Goal: Information Seeking & Learning: Learn about a topic

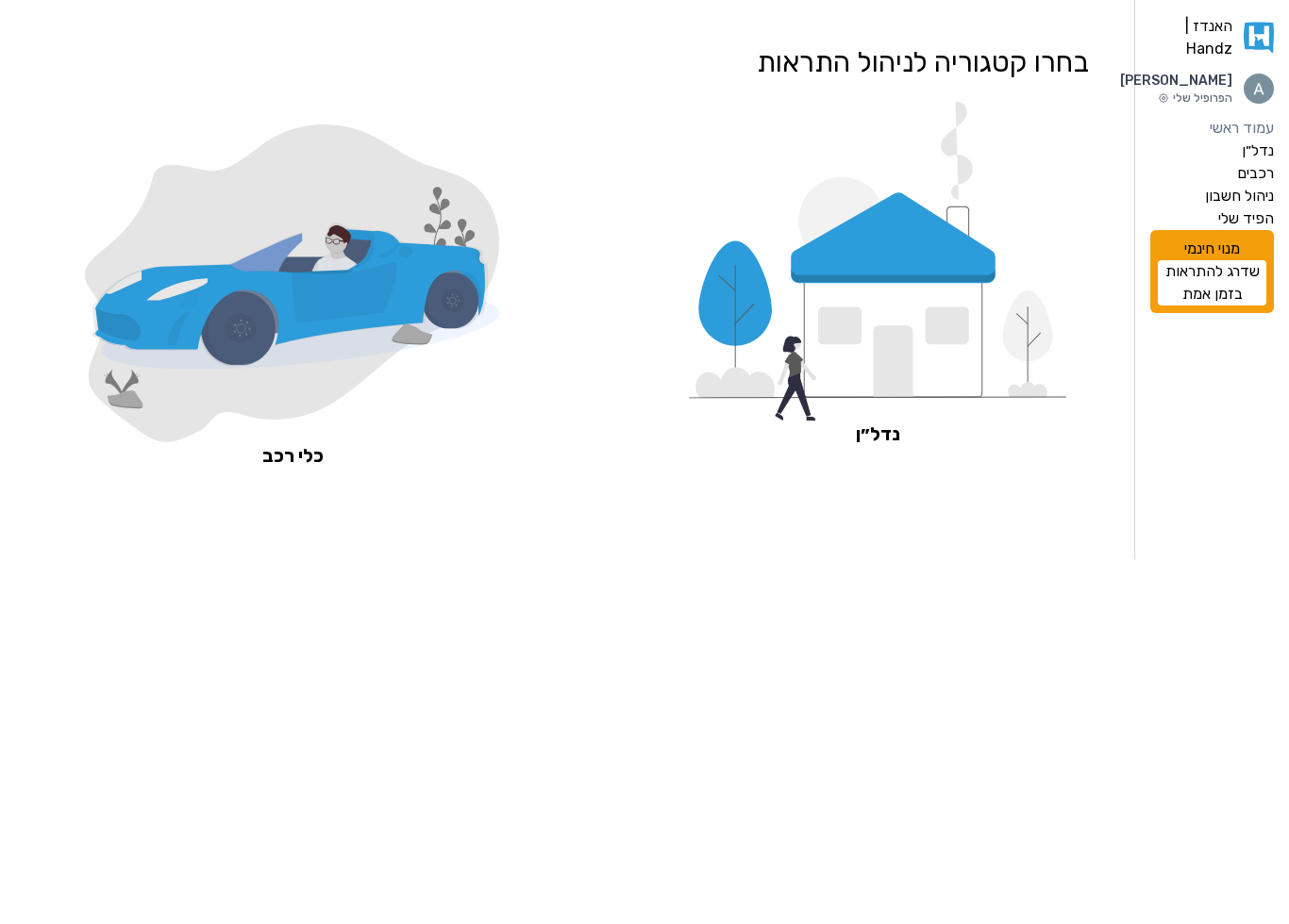
click at [927, 339] on icon at bounding box center [893, 336] width 179 height 125
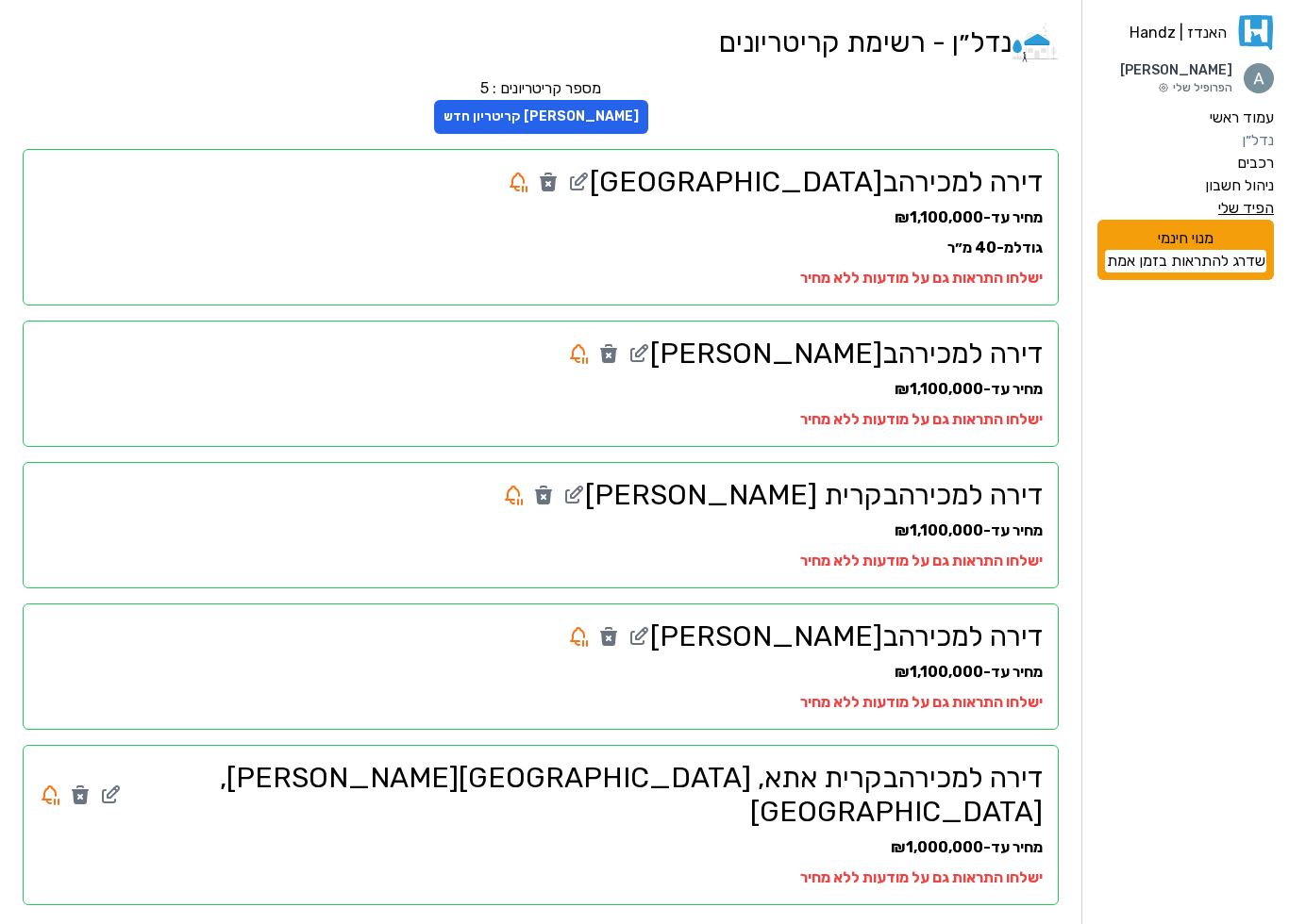
click at [1228, 212] on label "הפיד שלי" at bounding box center [1246, 208] width 56 height 23
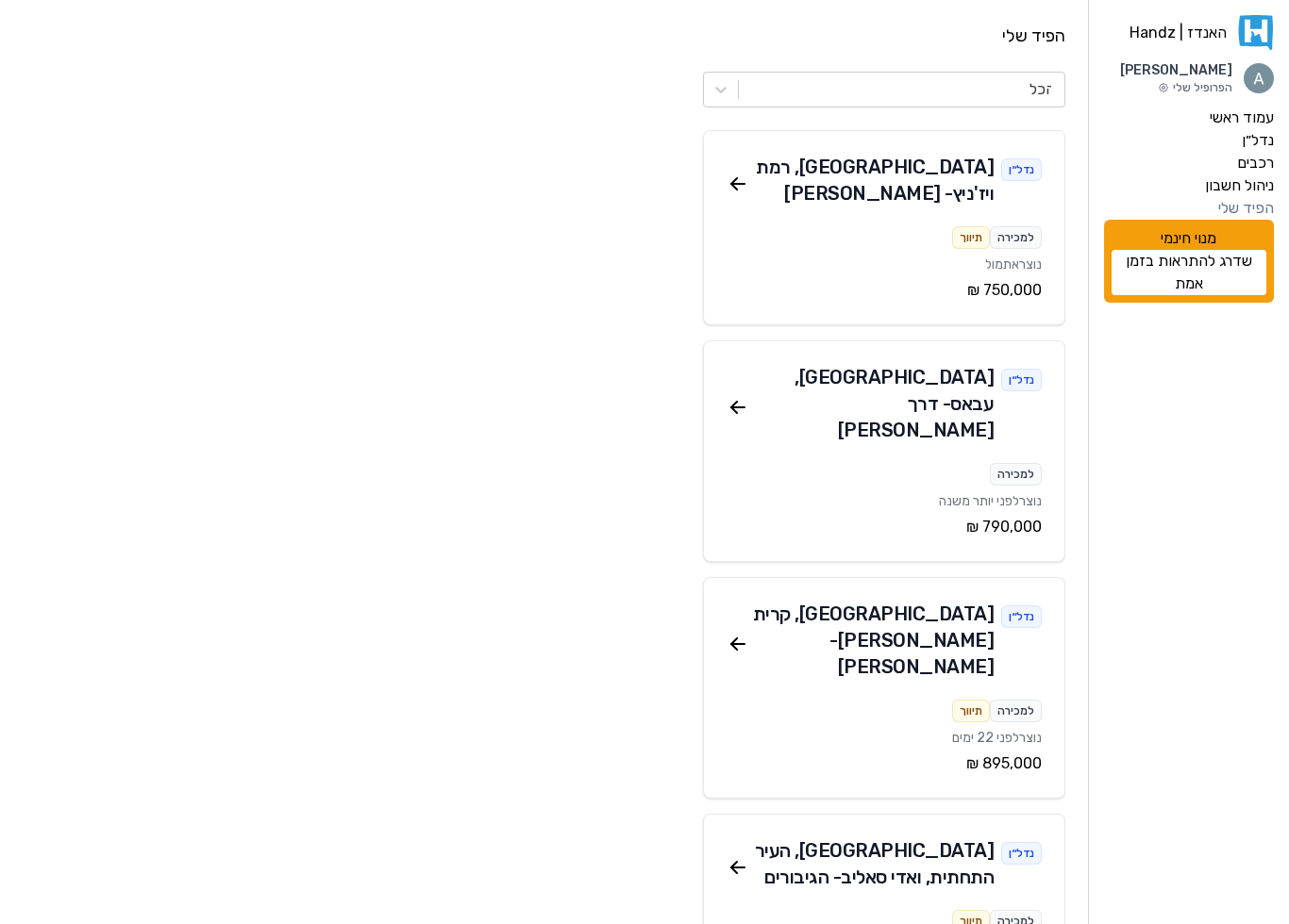
click at [959, 364] on div "חיפה , עבאס - דרך סטלה מאריס" at bounding box center [871, 403] width 245 height 79
click at [737, 396] on icon at bounding box center [737, 407] width 23 height 23
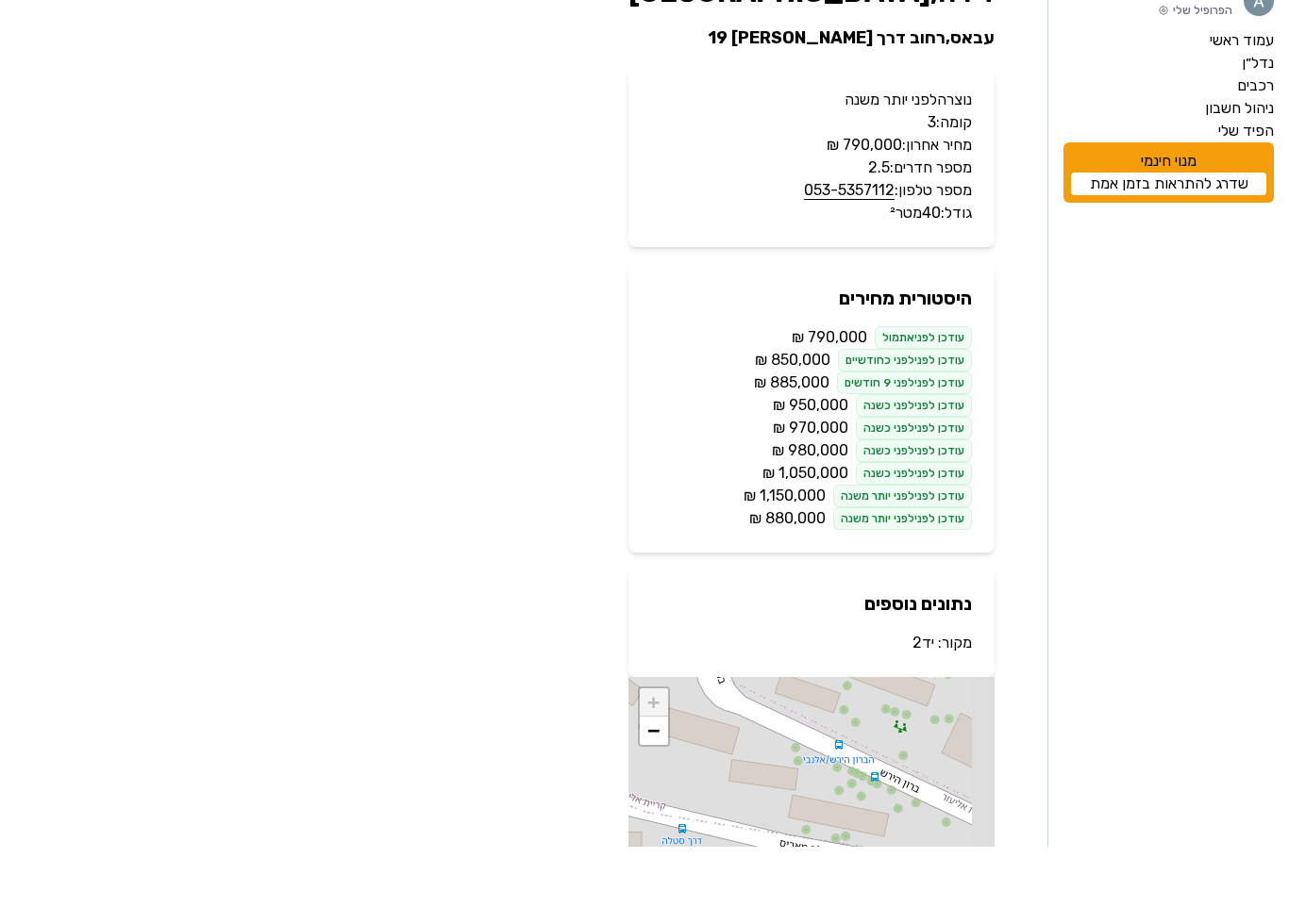
click at [767, 404] on p "עודכן לפני אתמול ‏790,000 ‏₪" at bounding box center [811, 415] width 321 height 23
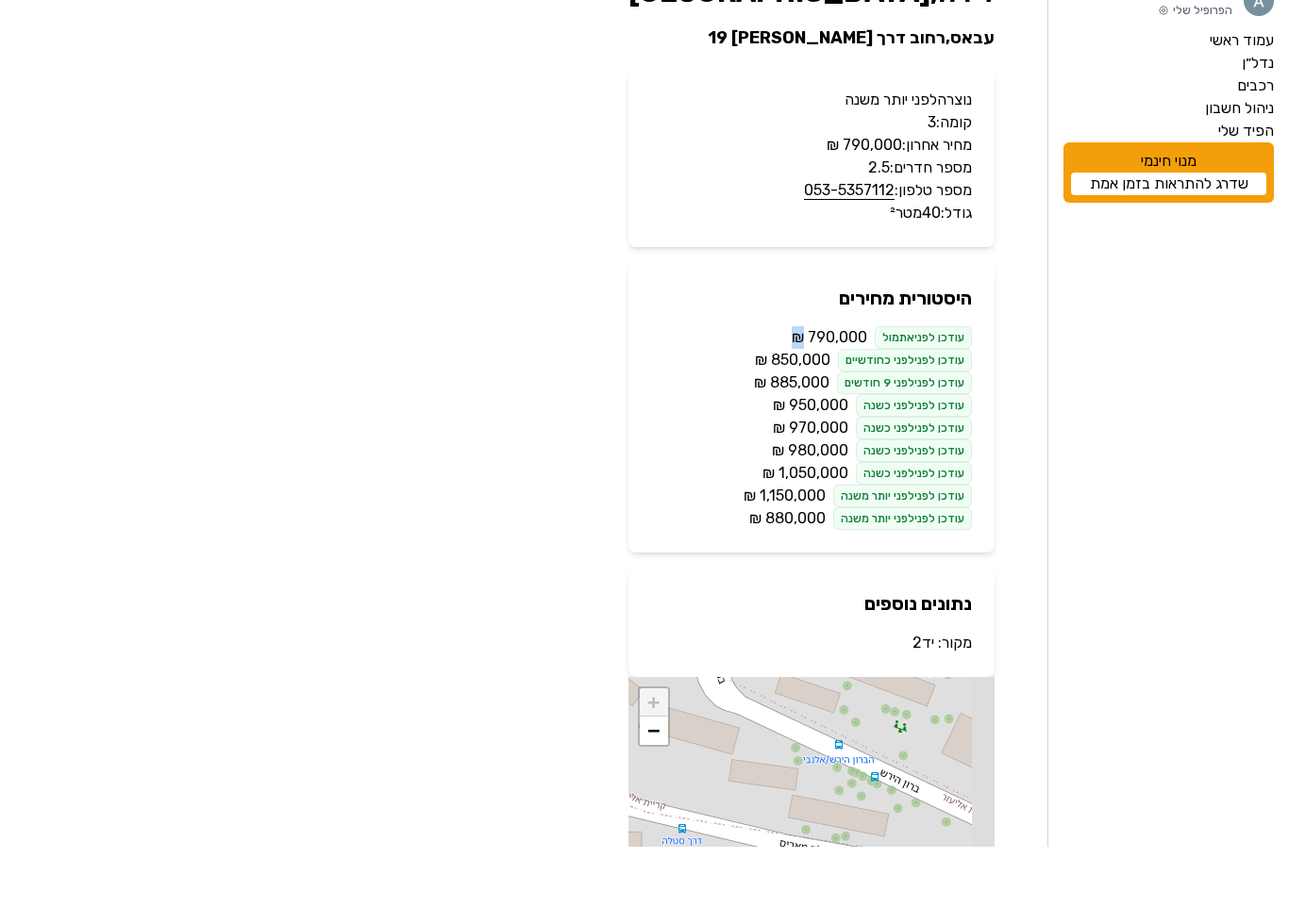
click at [775, 449] on span "‏885,000 ‏₪" at bounding box center [791, 460] width 75 height 23
click at [763, 517] on p "עודכן לפני לפני כשנה ‏980,000 ‏₪" at bounding box center [811, 528] width 321 height 23
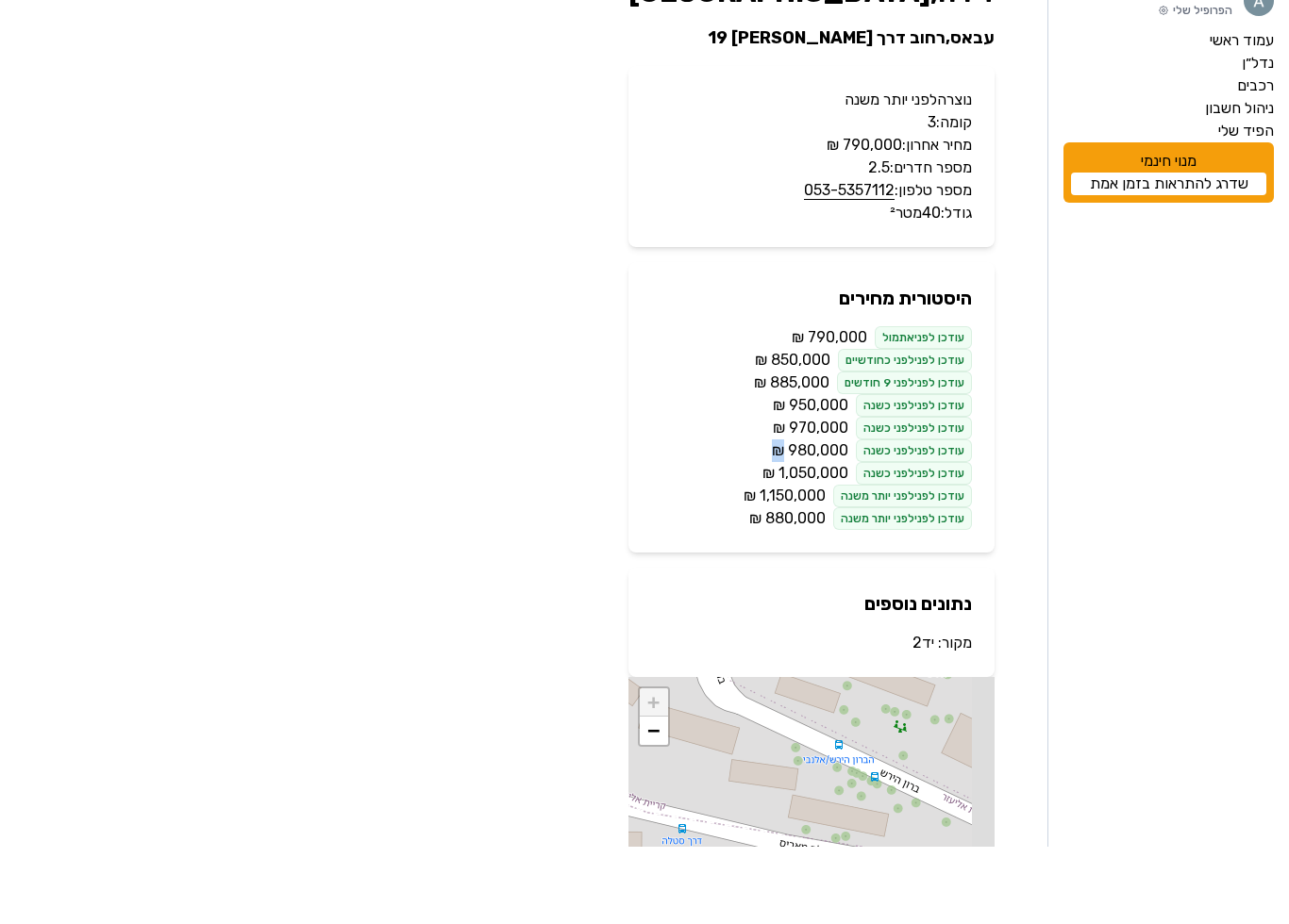
click at [1042, 486] on div "האנדז | Handz Amitai Fradkin הפרופיל שלי עמוד ראשי נדל״ן רכבים ניהול חשבון הפיד…" at bounding box center [644, 588] width 1289 height 1177
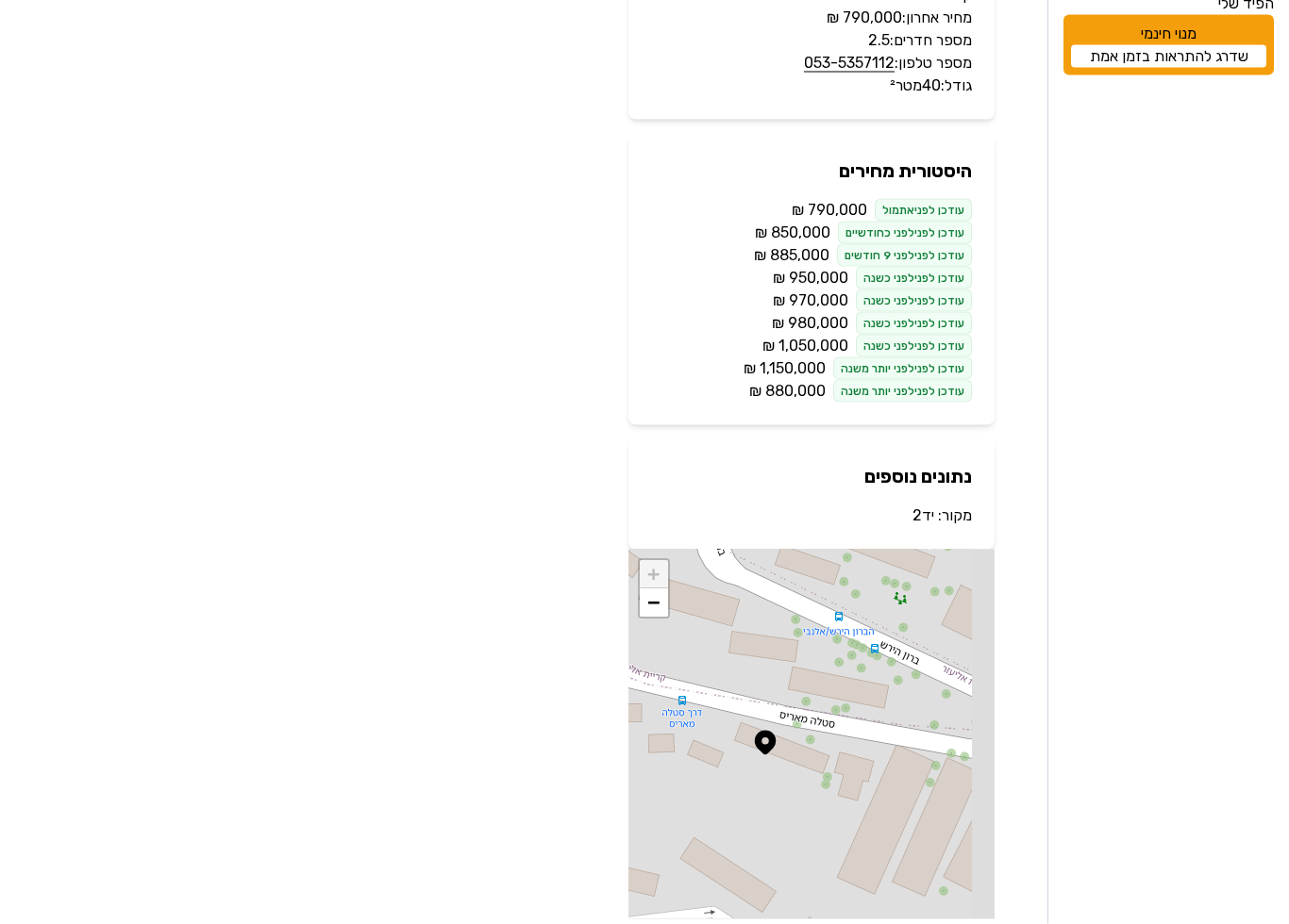
scroll to position [29, 0]
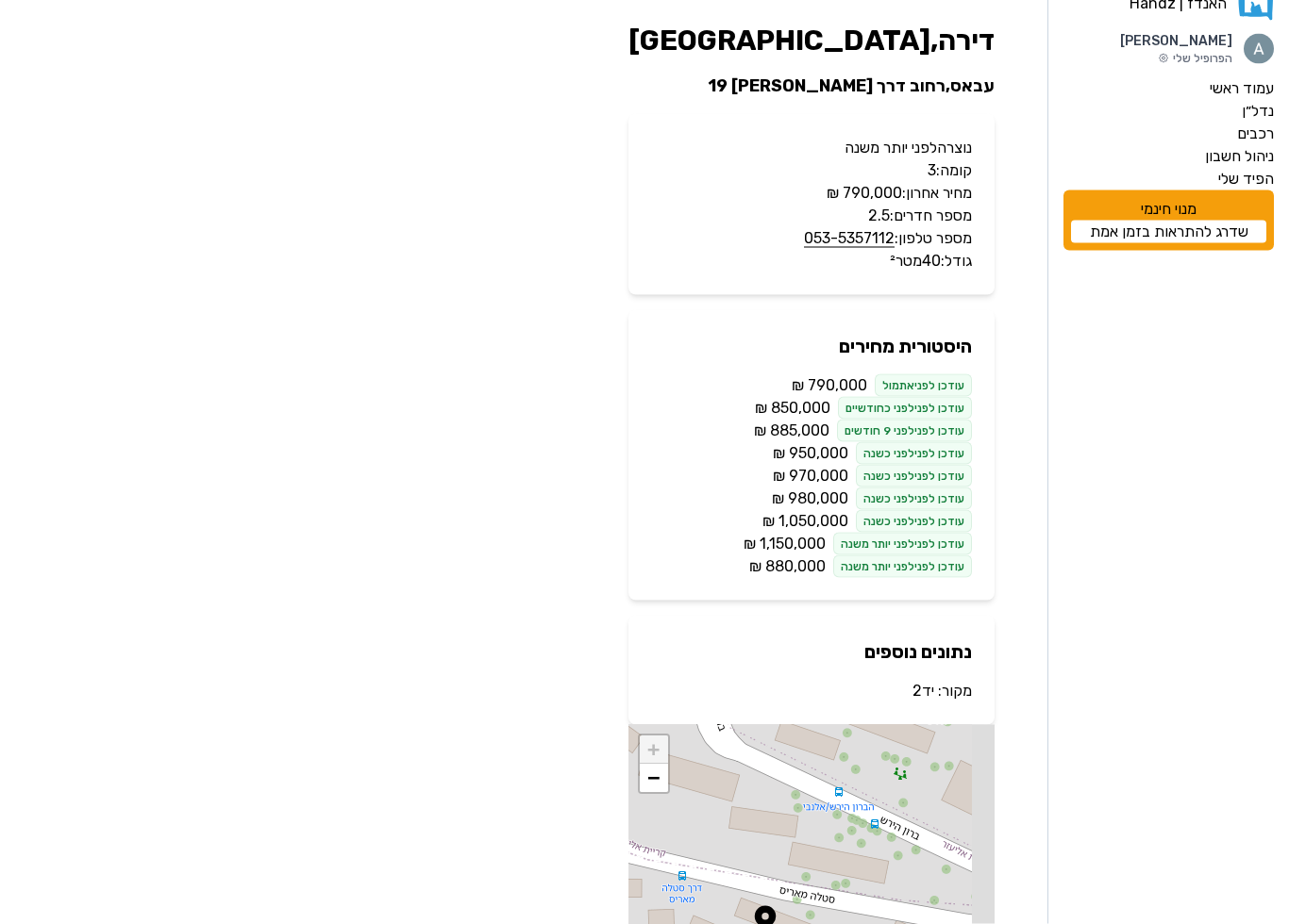
click at [1042, 505] on div "האנדז | Handz Amitai Fradkin הפרופיל שלי עמוד ראשי נדל״ן רכבים ניהול חשבון הפיד…" at bounding box center [644, 559] width 1289 height 1177
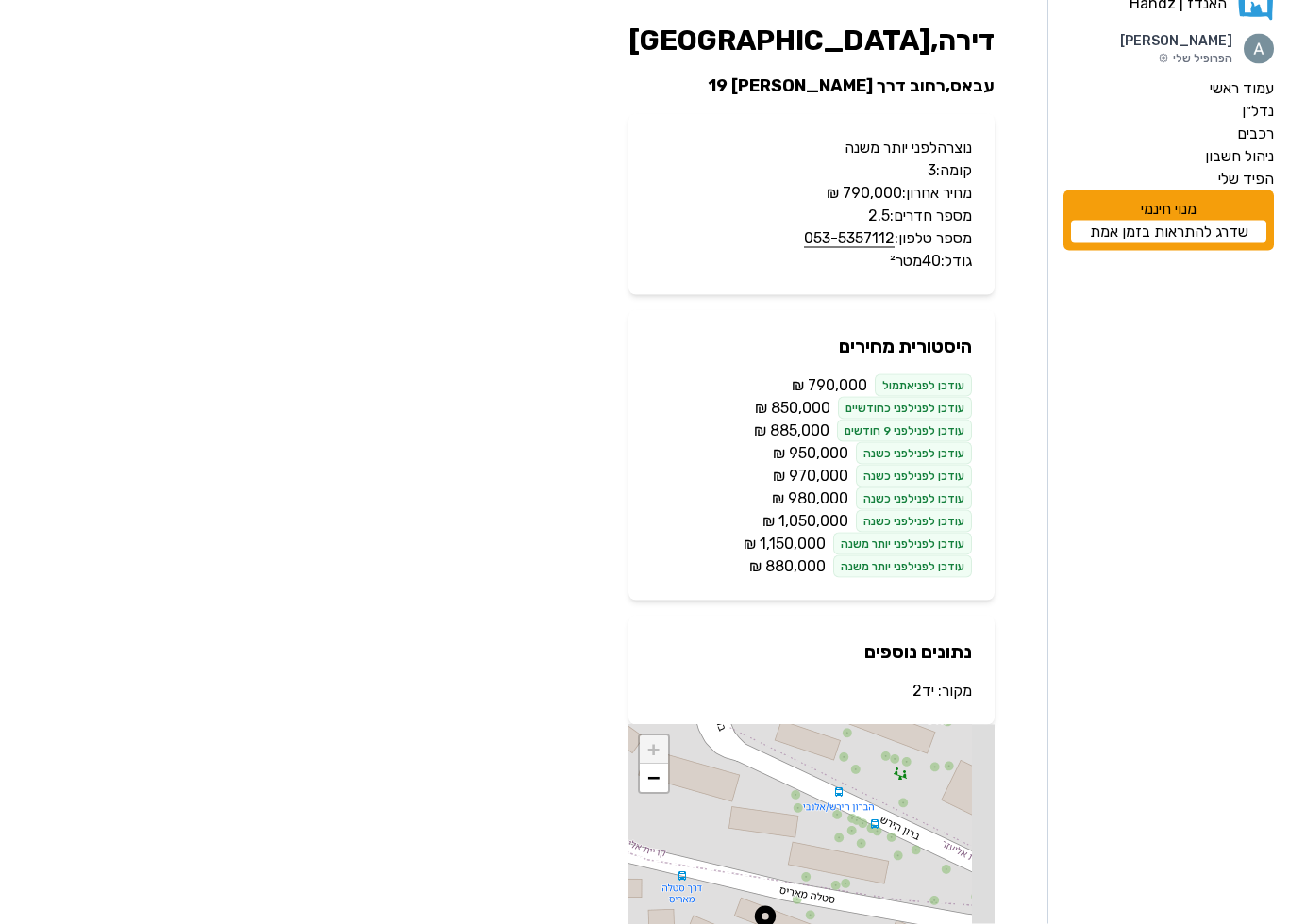
click at [1023, 454] on div "דירה , חיפה עבאס , רחוב דרך סטלה מאריס 19 נוצרה לפני יותר משנה קומה: 3 מחיר אחר…" at bounding box center [811, 559] width 426 height 1132
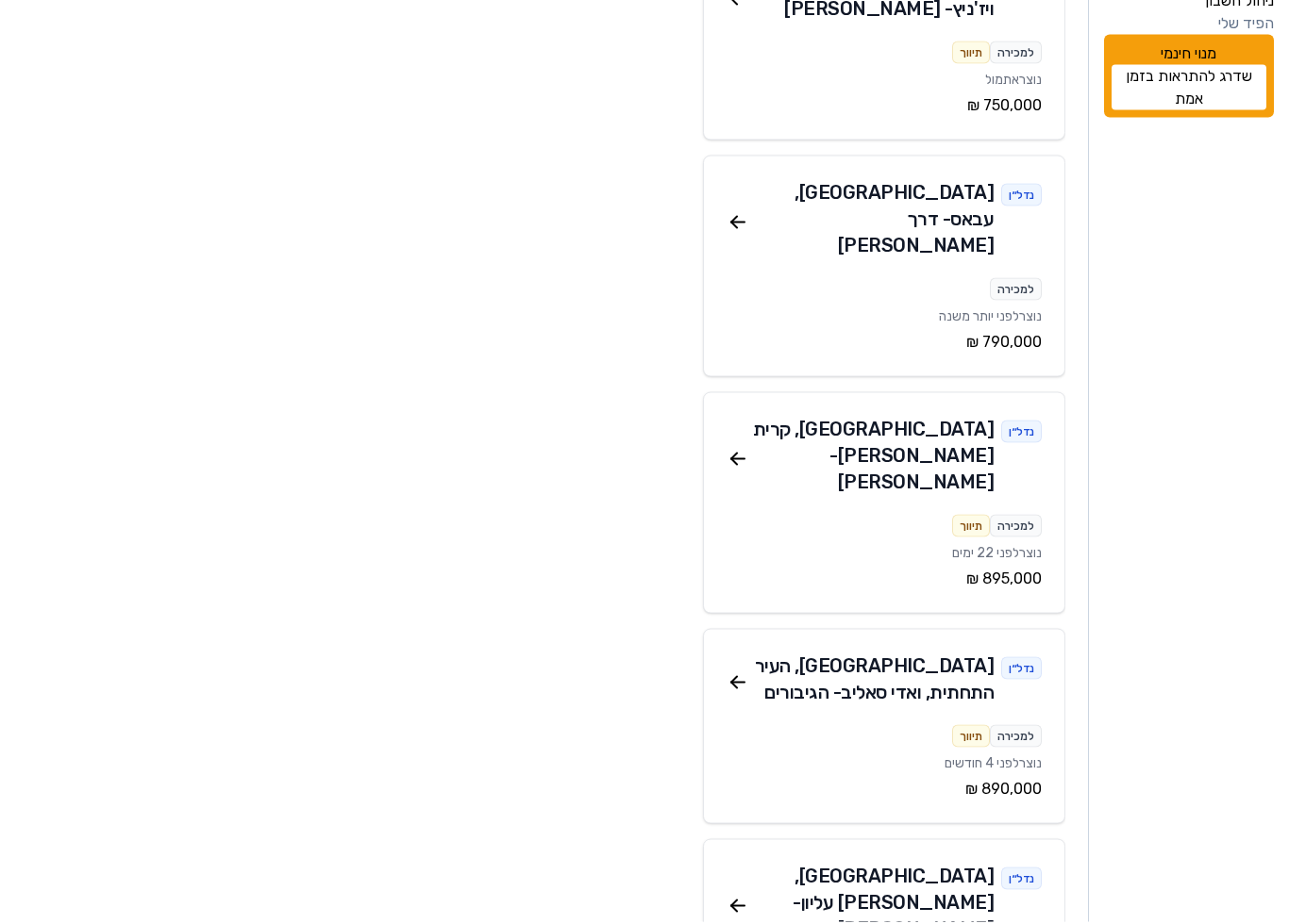
scroll to position [184, 0]
click at [737, 449] on icon at bounding box center [737, 460] width 23 height 23
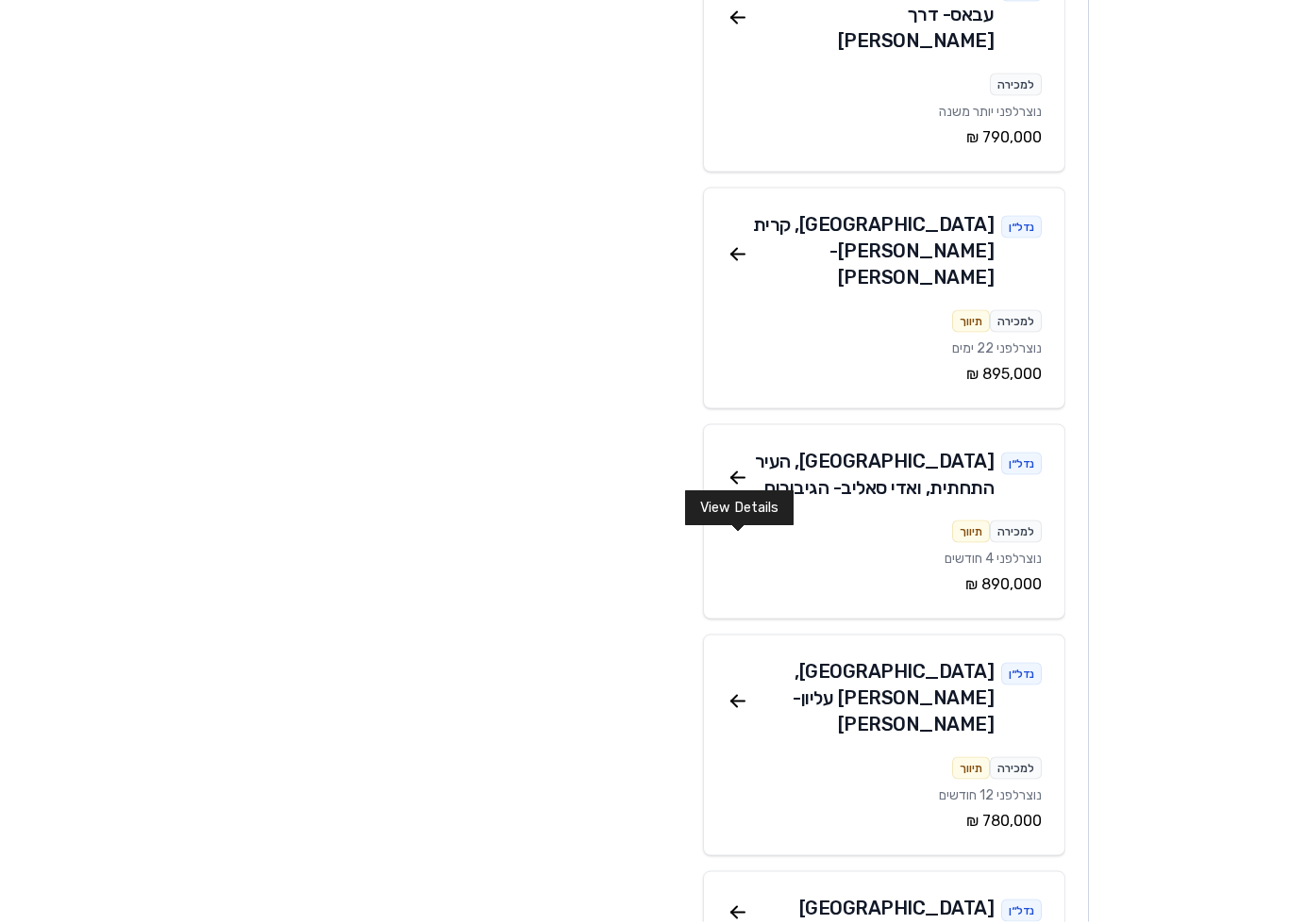
scroll to position [390, 0]
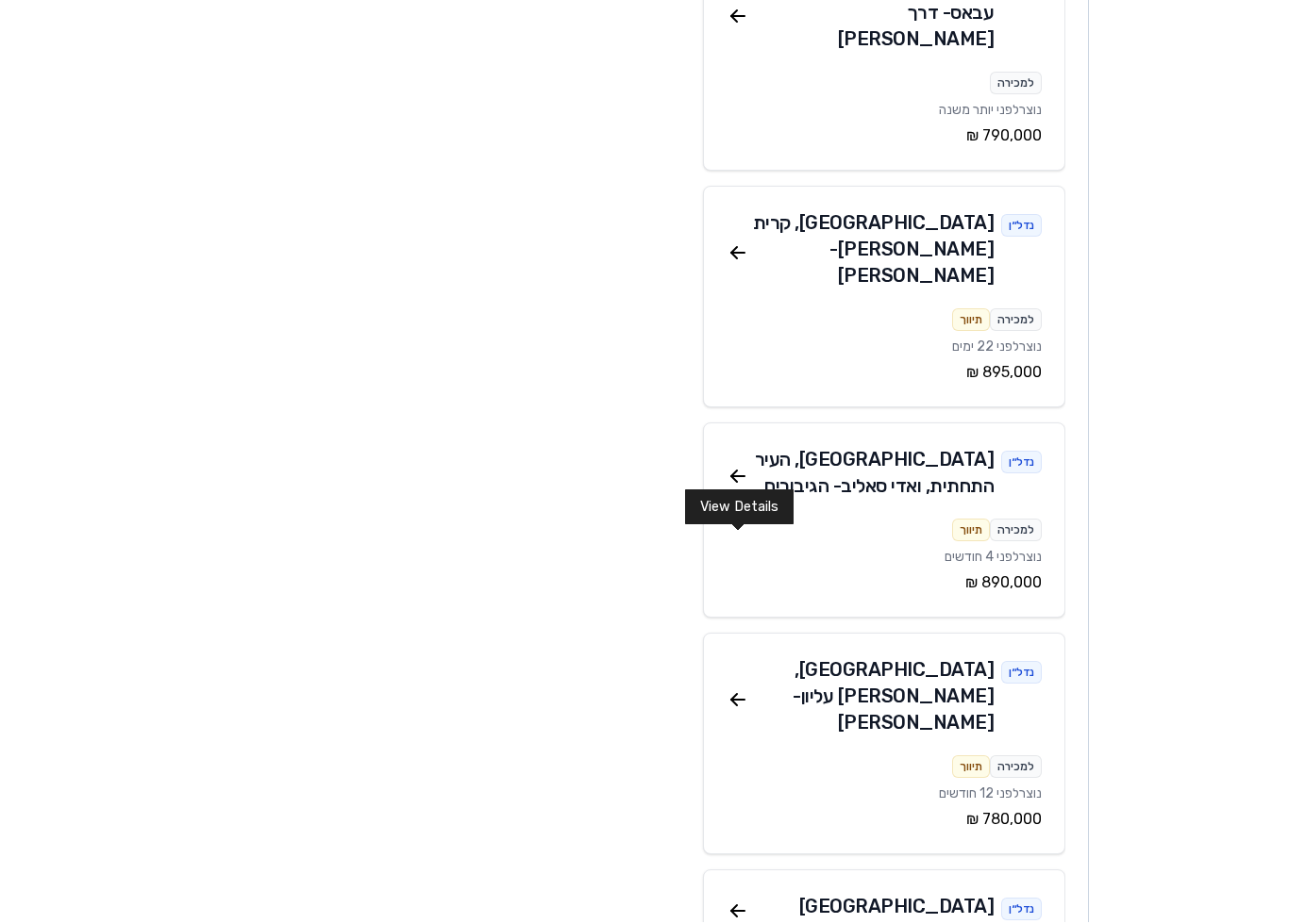
click at [740, 690] on icon at bounding box center [737, 701] width 23 height 23
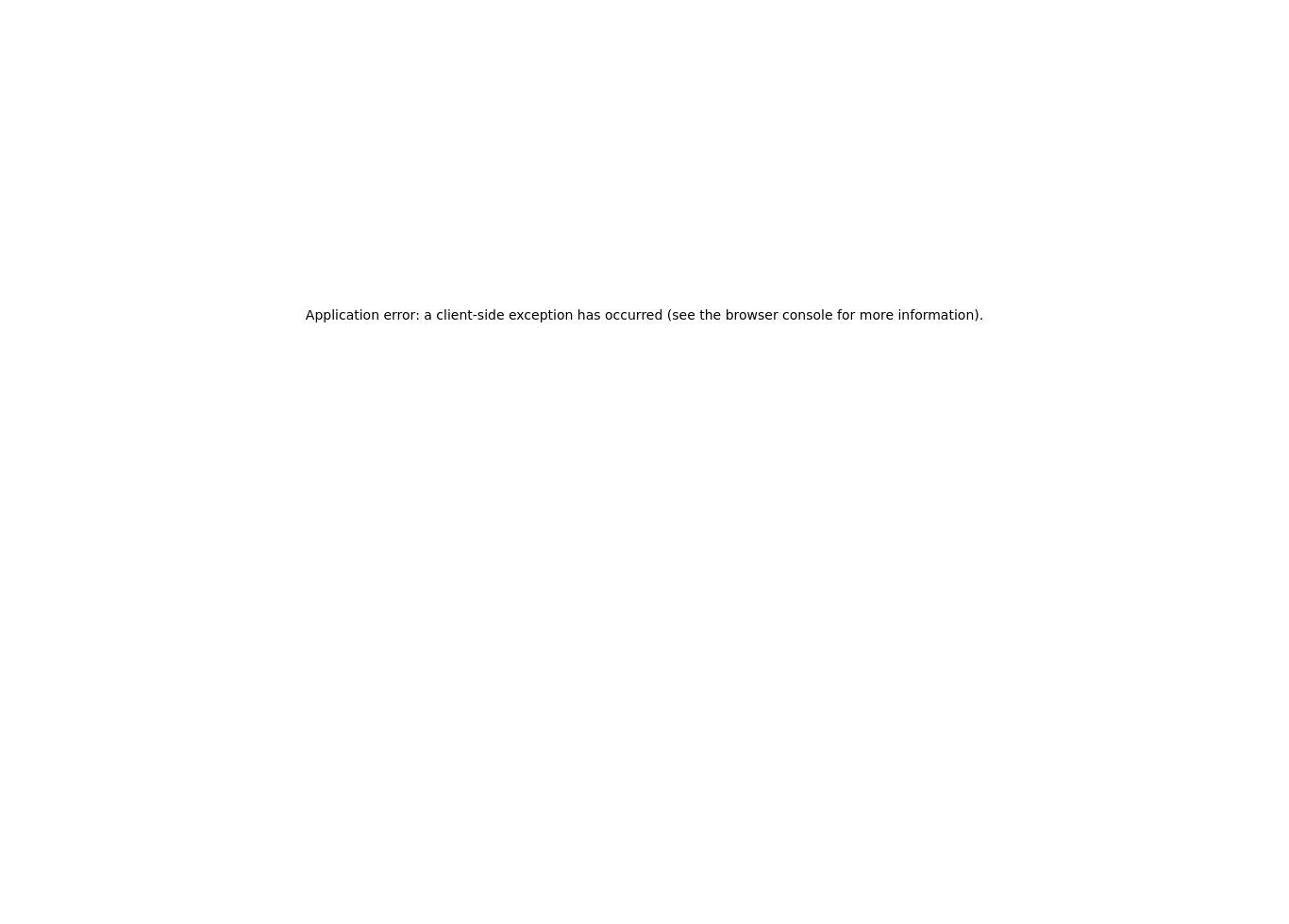
scroll to position [42, 0]
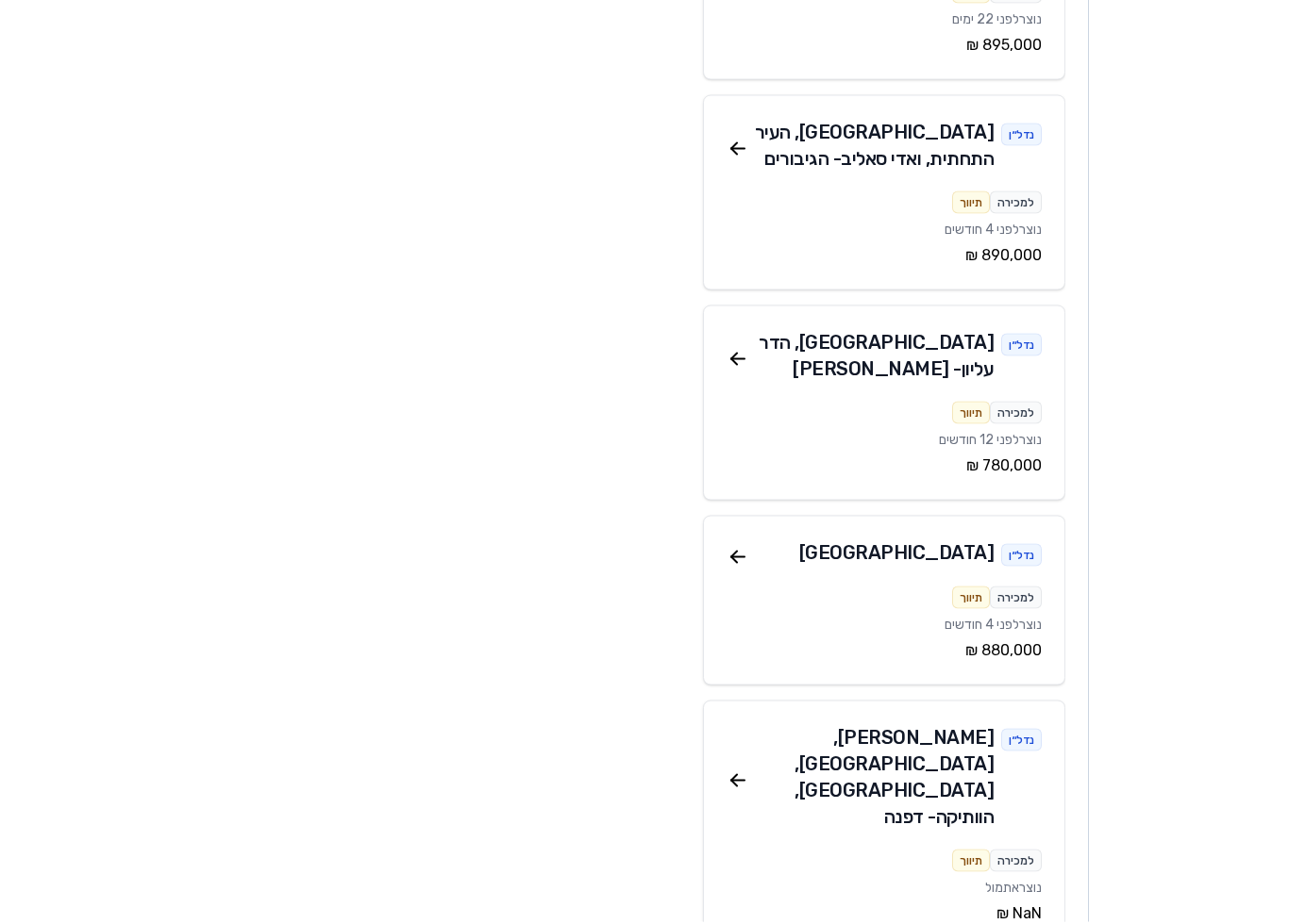
scroll to position [691, 0]
click at [733, 355] on icon at bounding box center [734, 358] width 6 height 6
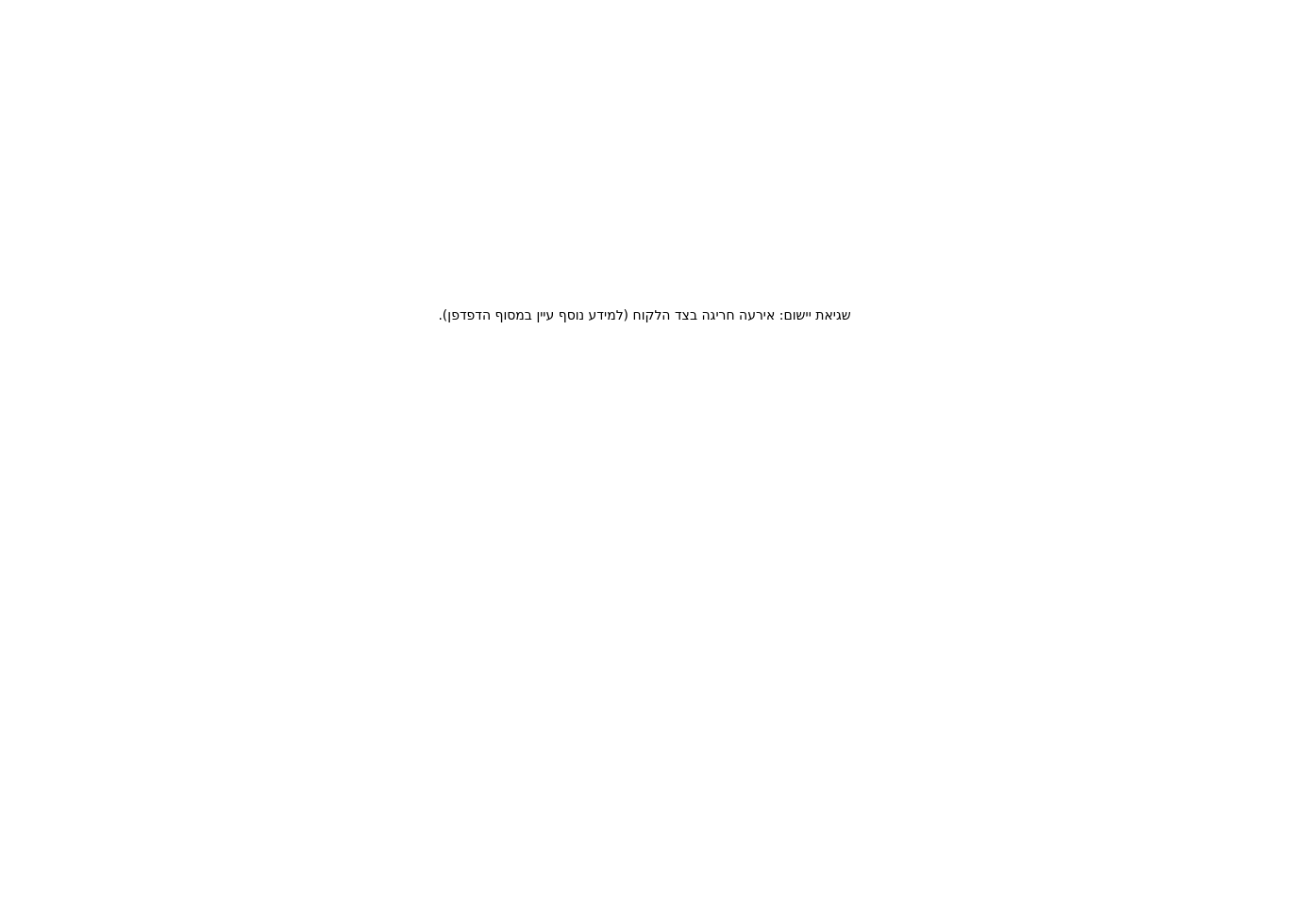
scroll to position [42, 0]
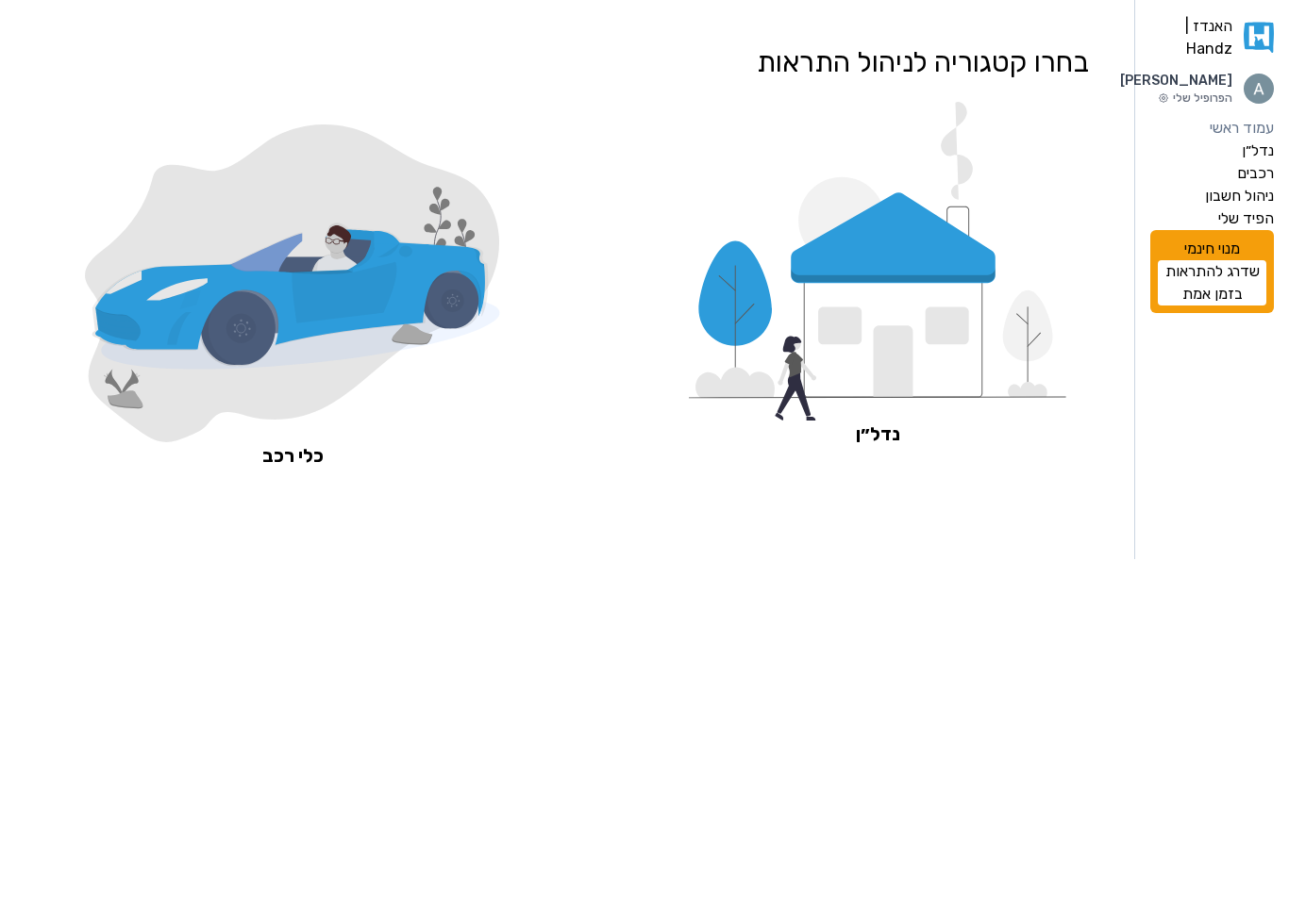
click at [819, 328] on icon at bounding box center [893, 336] width 179 height 125
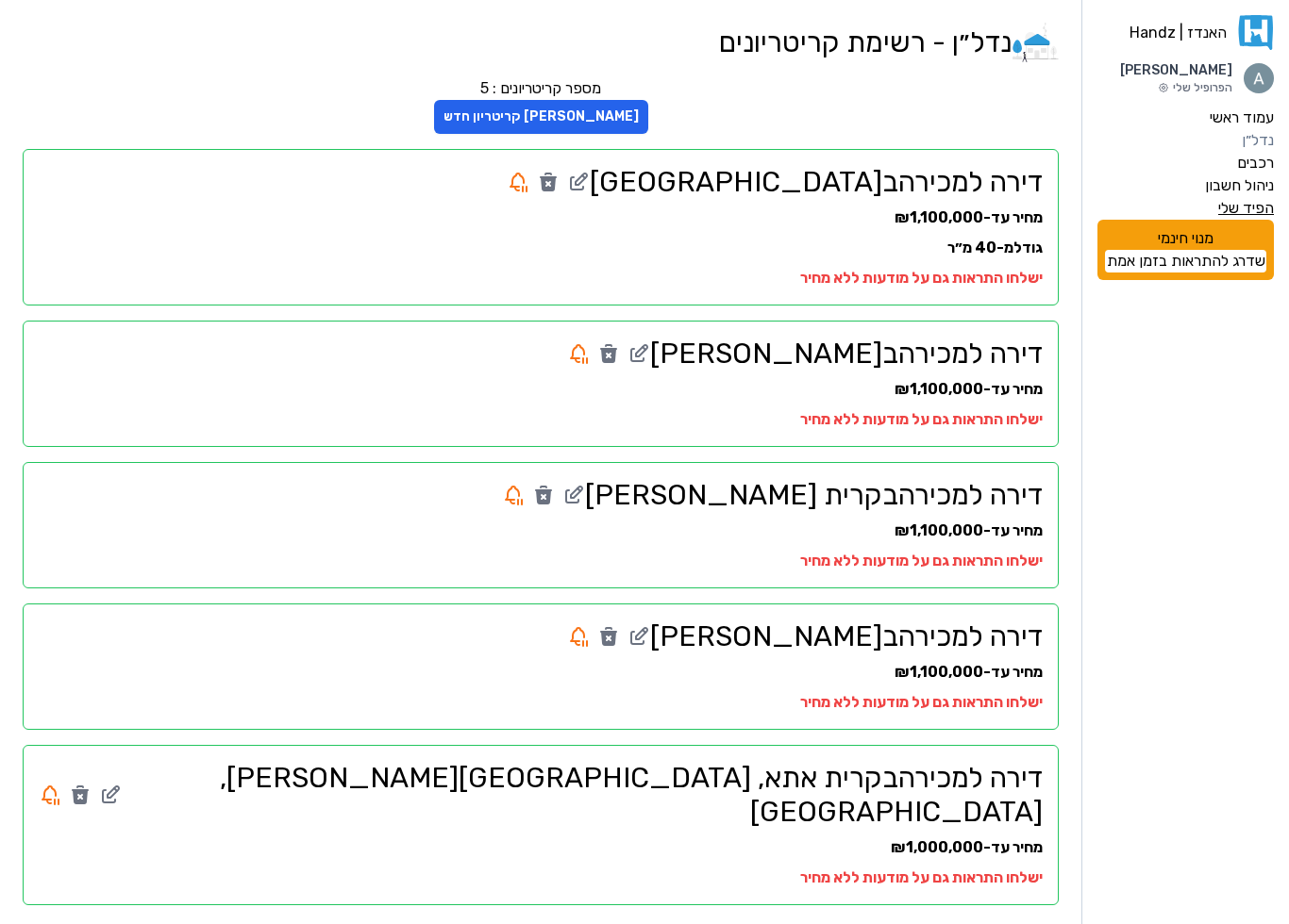
click at [1229, 209] on label "הפיד שלי" at bounding box center [1246, 208] width 56 height 23
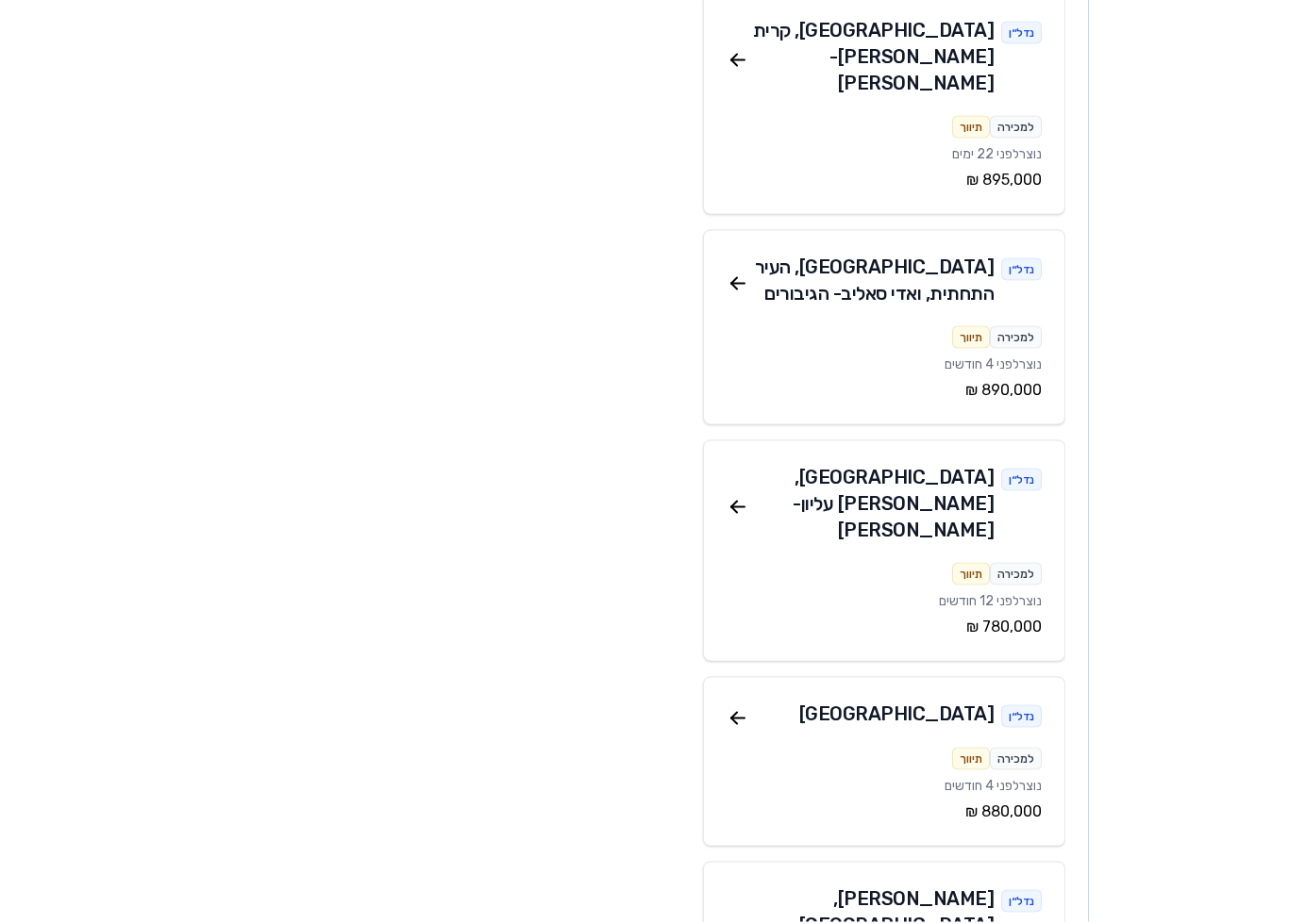
scroll to position [583, 0]
click at [737, 508] on icon at bounding box center [737, 508] width 13 height 0
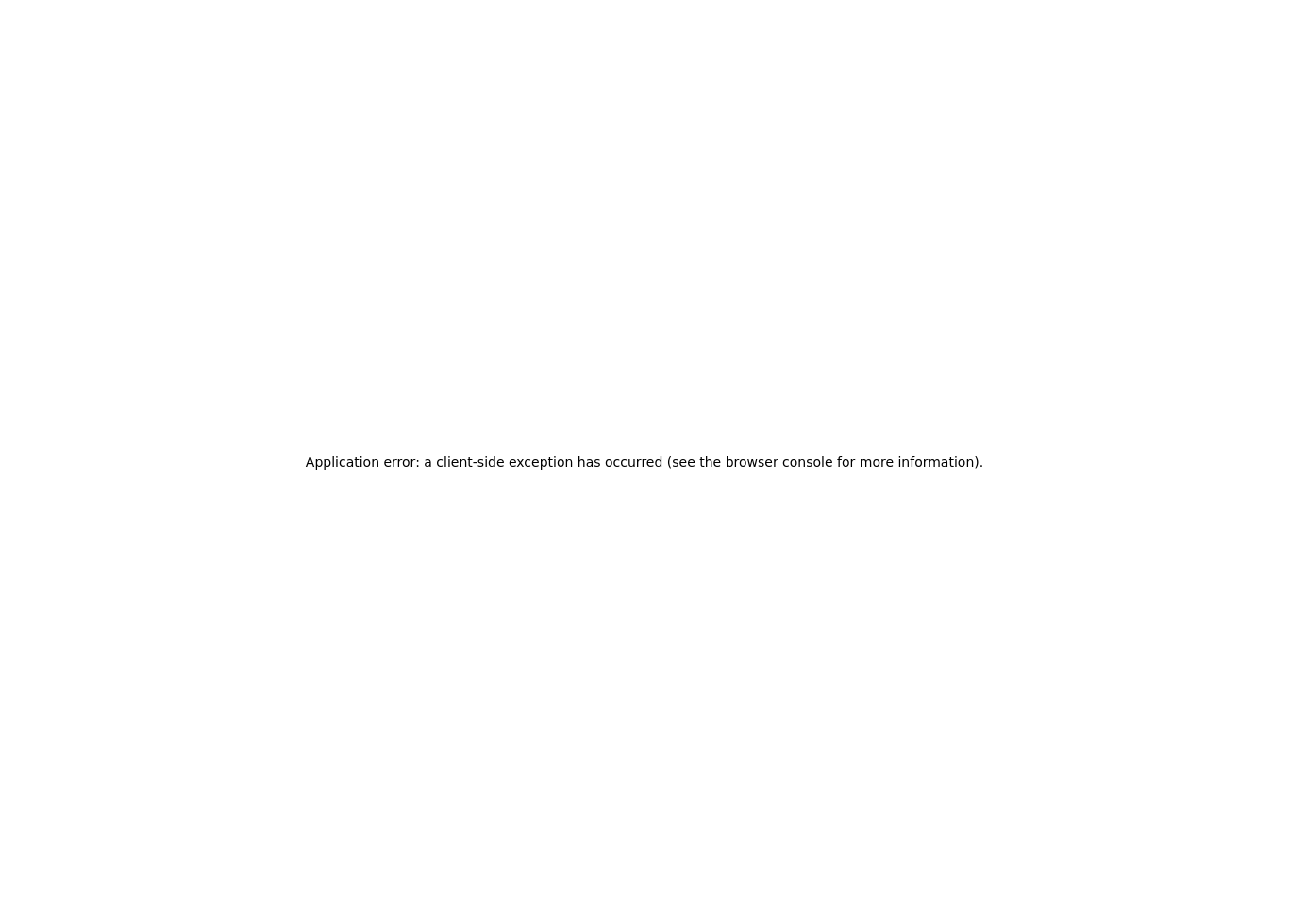
scroll to position [42, 0]
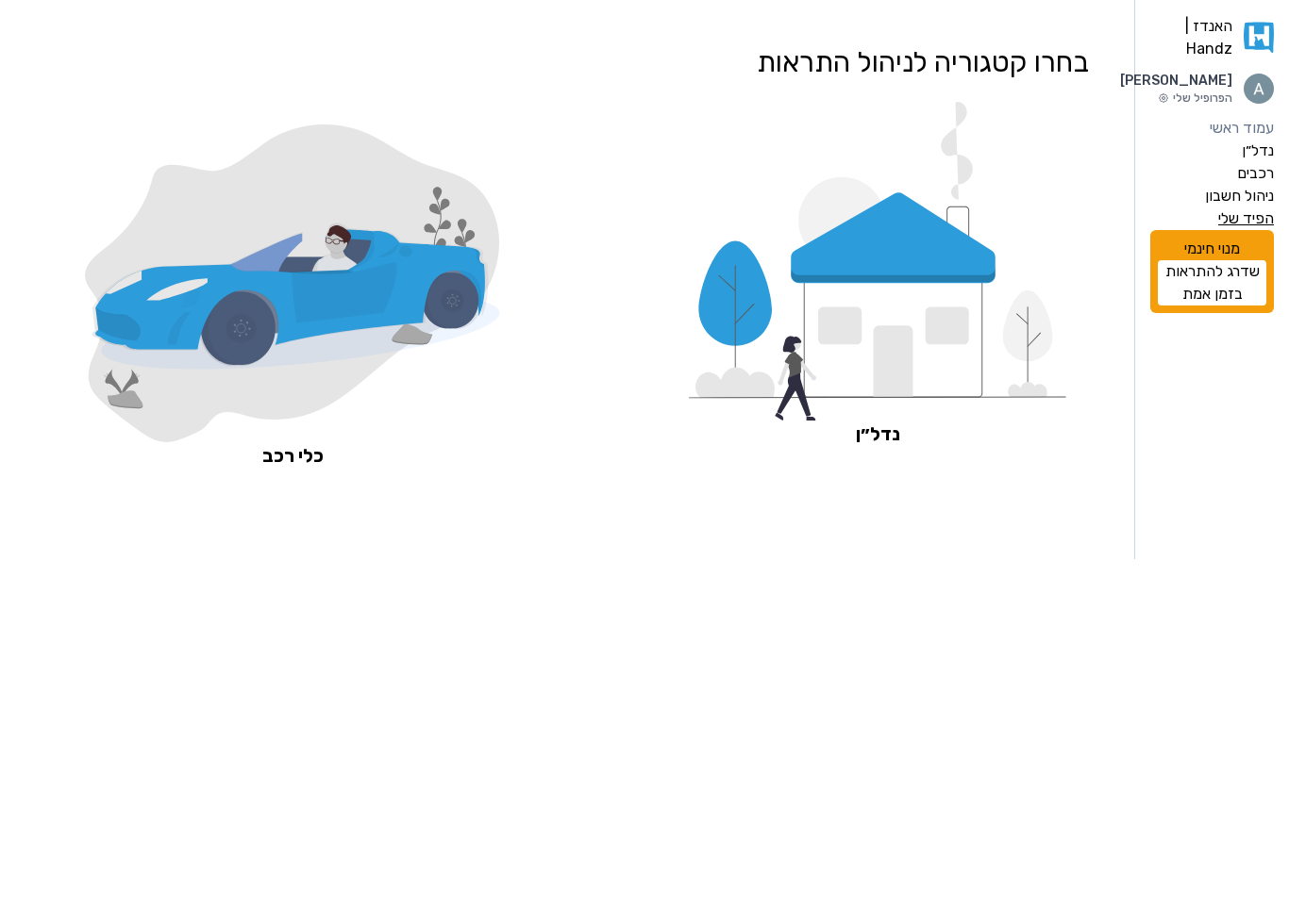
click at [1248, 230] on label "הפיד שלי" at bounding box center [1246, 219] width 56 height 23
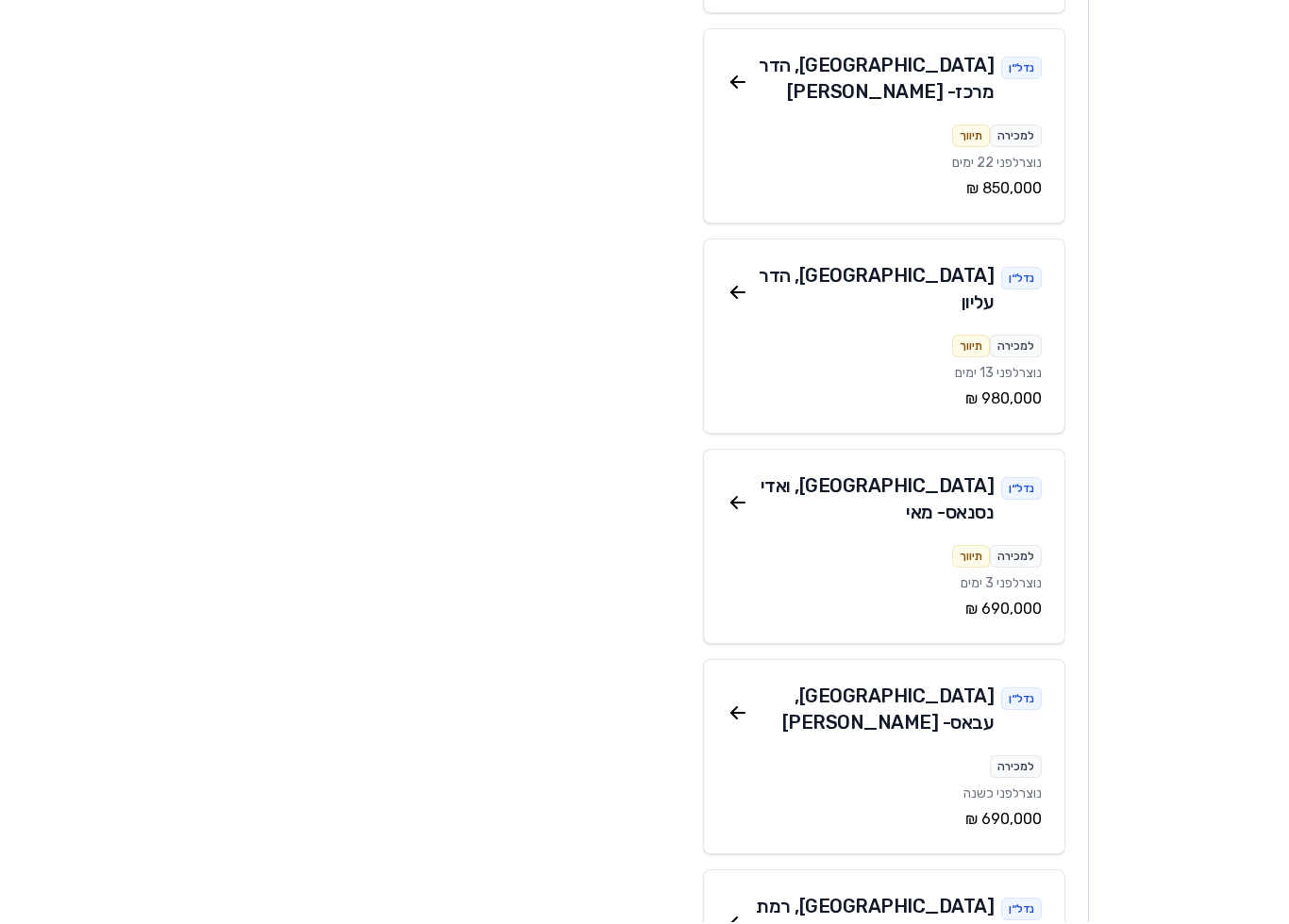
scroll to position [2904, 0]
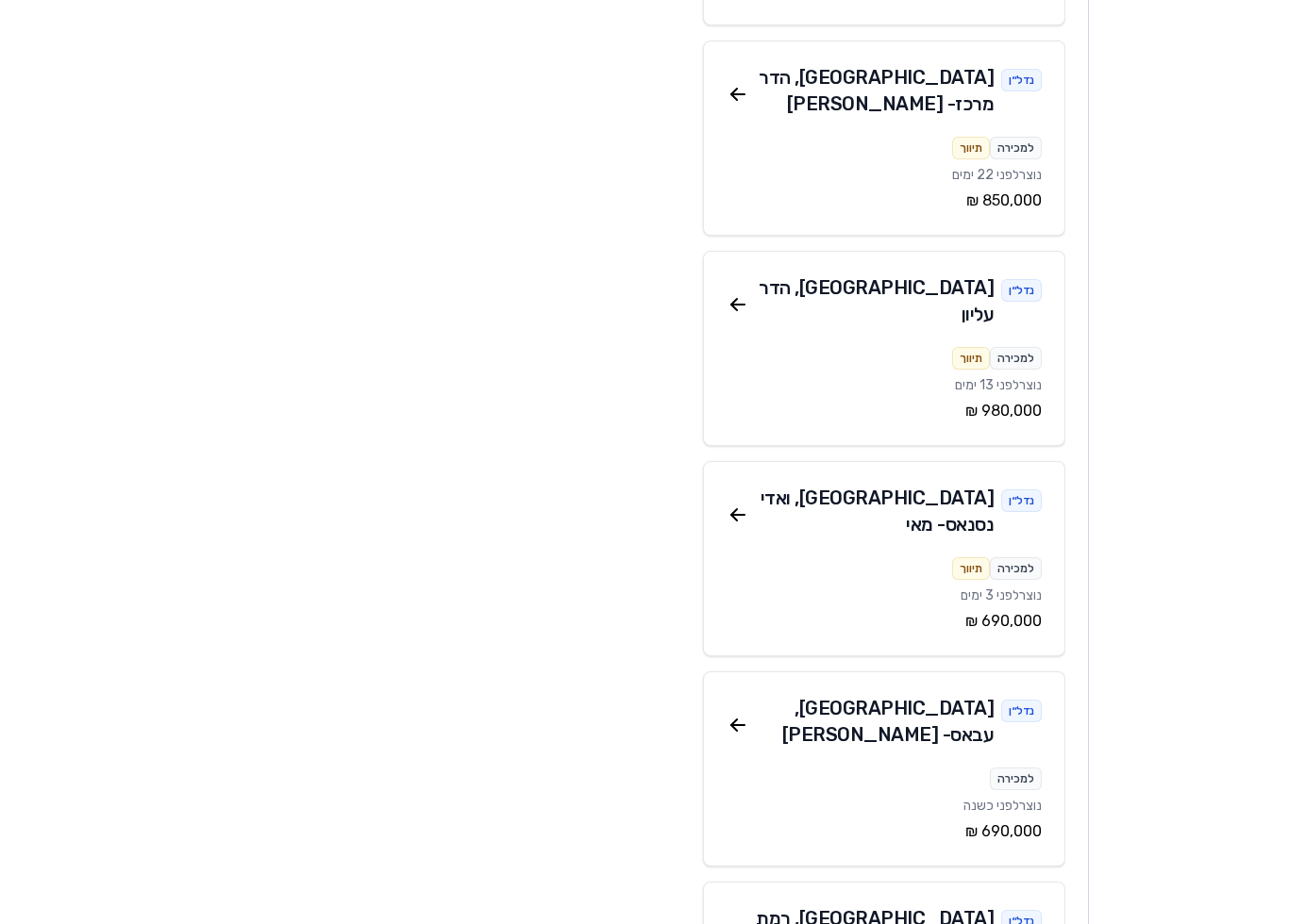
click at [740, 672] on div "נדל״ן [GEOGRAPHIC_DATA] , [PERSON_NAME] למכירה נוצר לפני כשנה ‏690,000 ‏₪" at bounding box center [884, 769] width 362 height 195
click at [741, 714] on icon at bounding box center [737, 725] width 23 height 23
